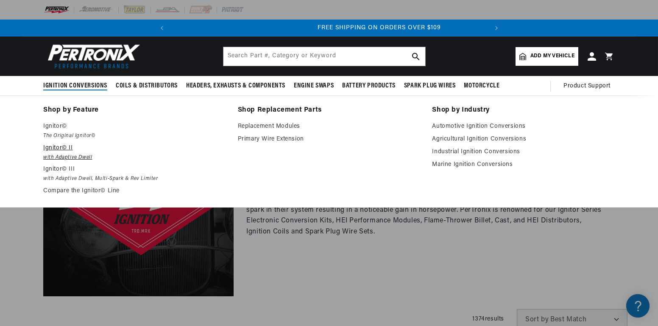
scroll to position [0, 316]
click at [64, 133] on em "The Original Ignitor©" at bounding box center [134, 135] width 183 height 9
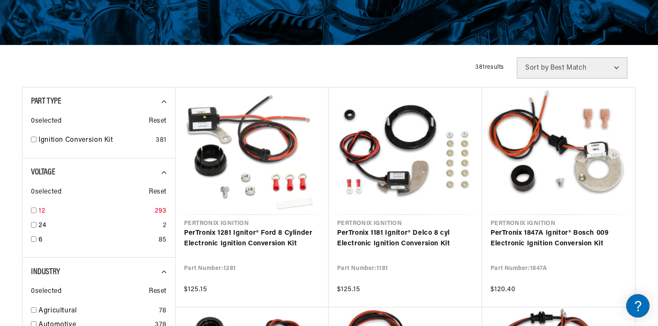
click at [34, 210] on input "checkbox" at bounding box center [34, 210] width 6 height 6
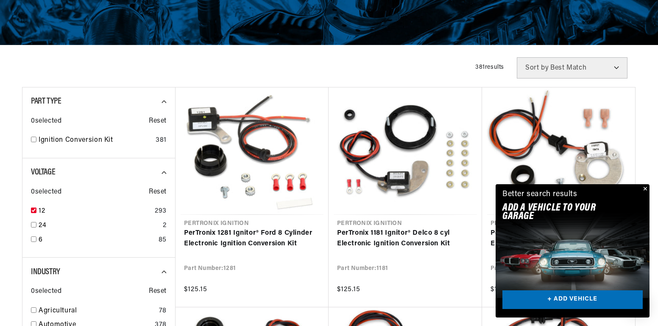
checkbox input "true"
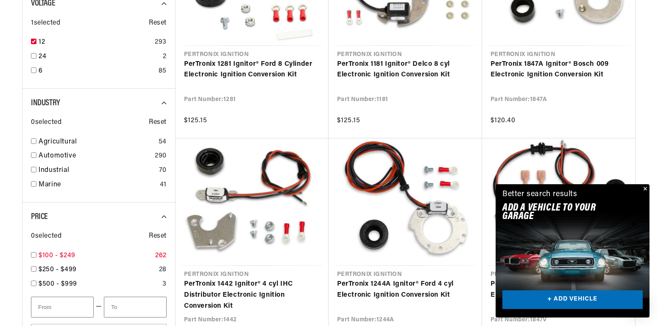
scroll to position [339, 0]
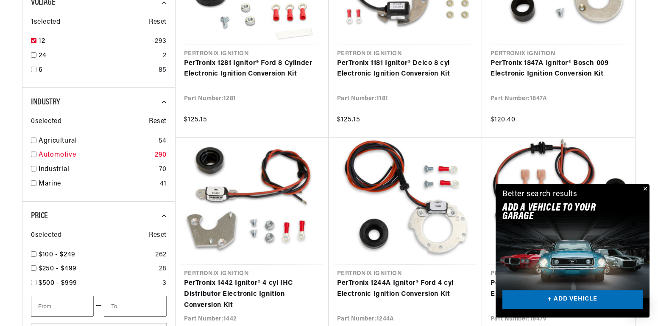
click at [34, 155] on input "checkbox" at bounding box center [34, 154] width 6 height 6
checkbox input "true"
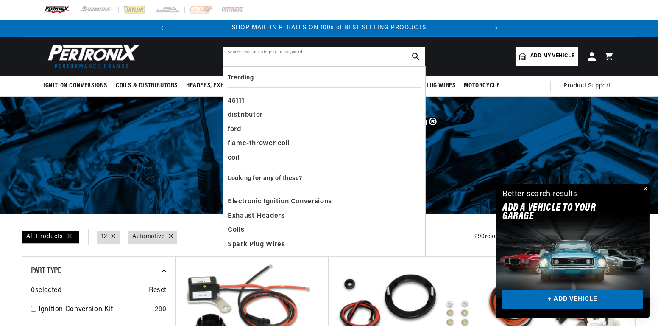
click at [274, 53] on input "text" at bounding box center [325, 56] width 202 height 19
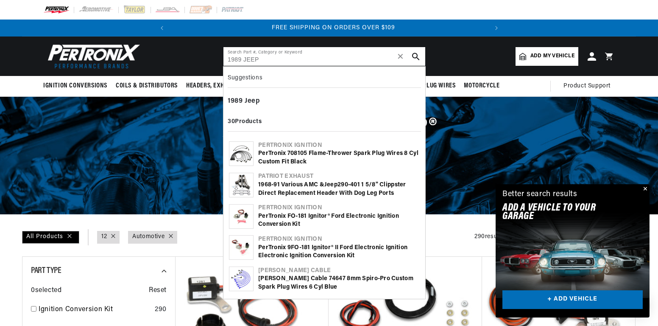
scroll to position [0, 316]
type input "1989 JEEP"
click at [290, 246] on div "PerTronix 9FO-181 Ignitor® II Ford Electronic Ignition Electronic Ignition Conv…" at bounding box center [339, 251] width 162 height 17
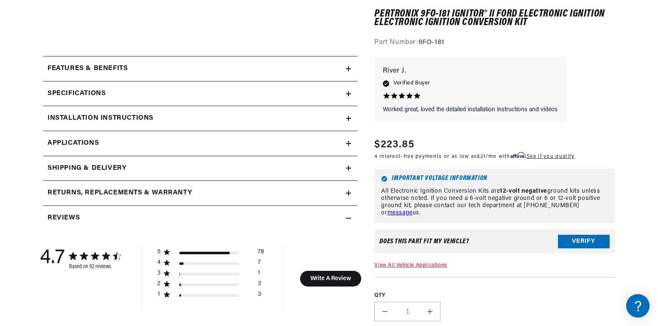
scroll to position [361, 0]
click at [123, 143] on link "Applications" at bounding box center [200, 143] width 314 height 25
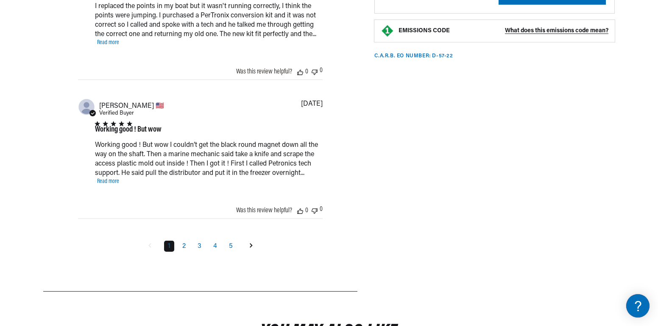
scroll to position [0, 316]
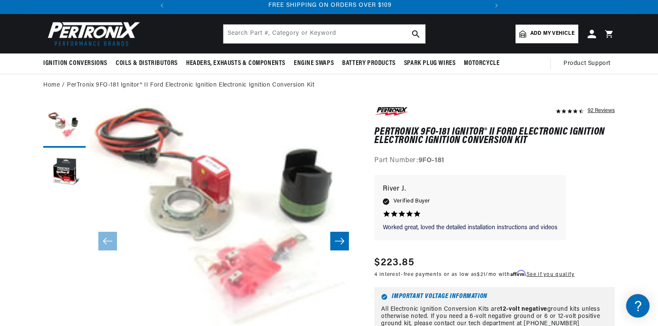
scroll to position [22, 0]
